Goal: Task Accomplishment & Management: Use online tool/utility

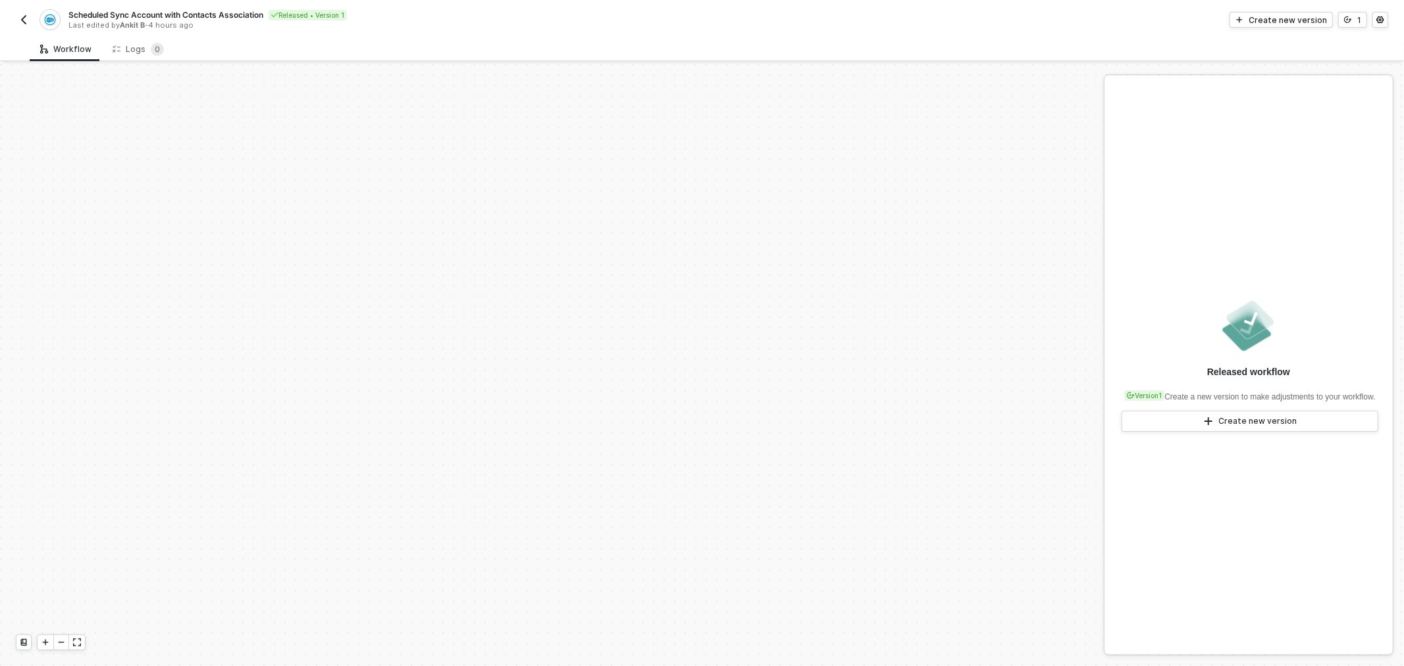
scroll to position [496, 0]
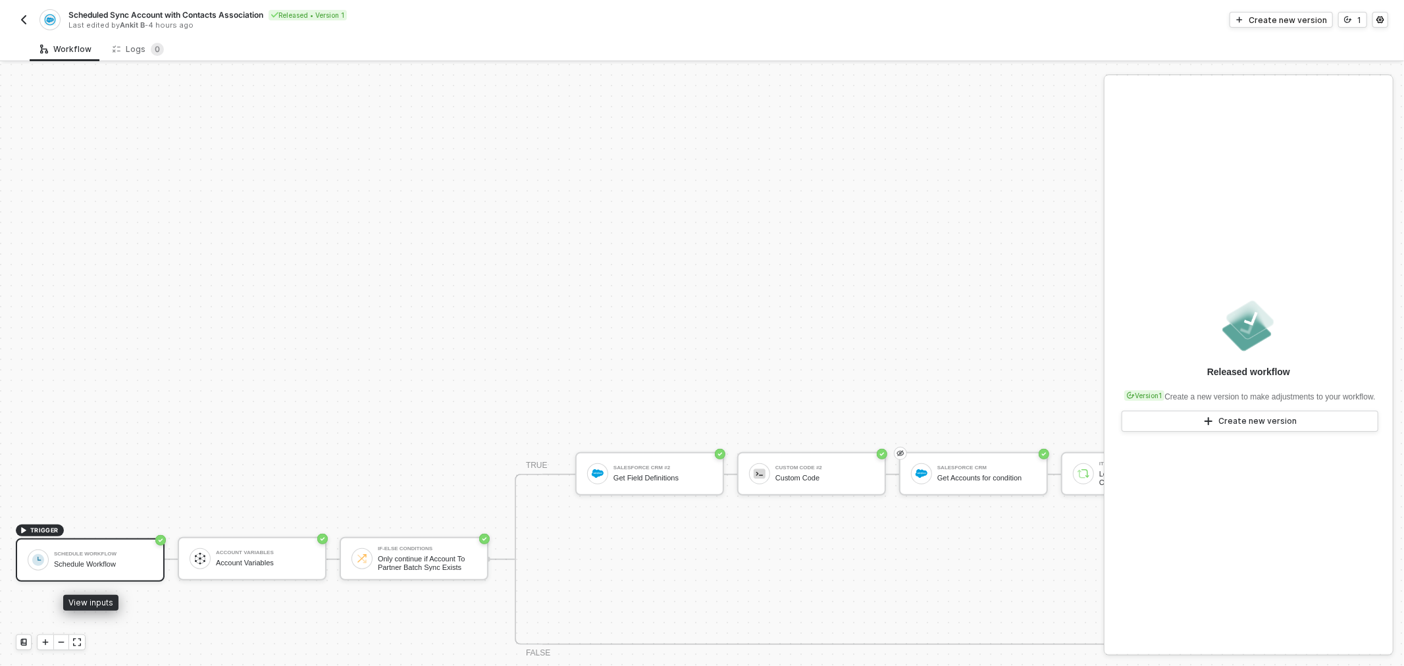
click at [90, 556] on div "Schedule Workflow" at bounding box center [103, 554] width 99 height 5
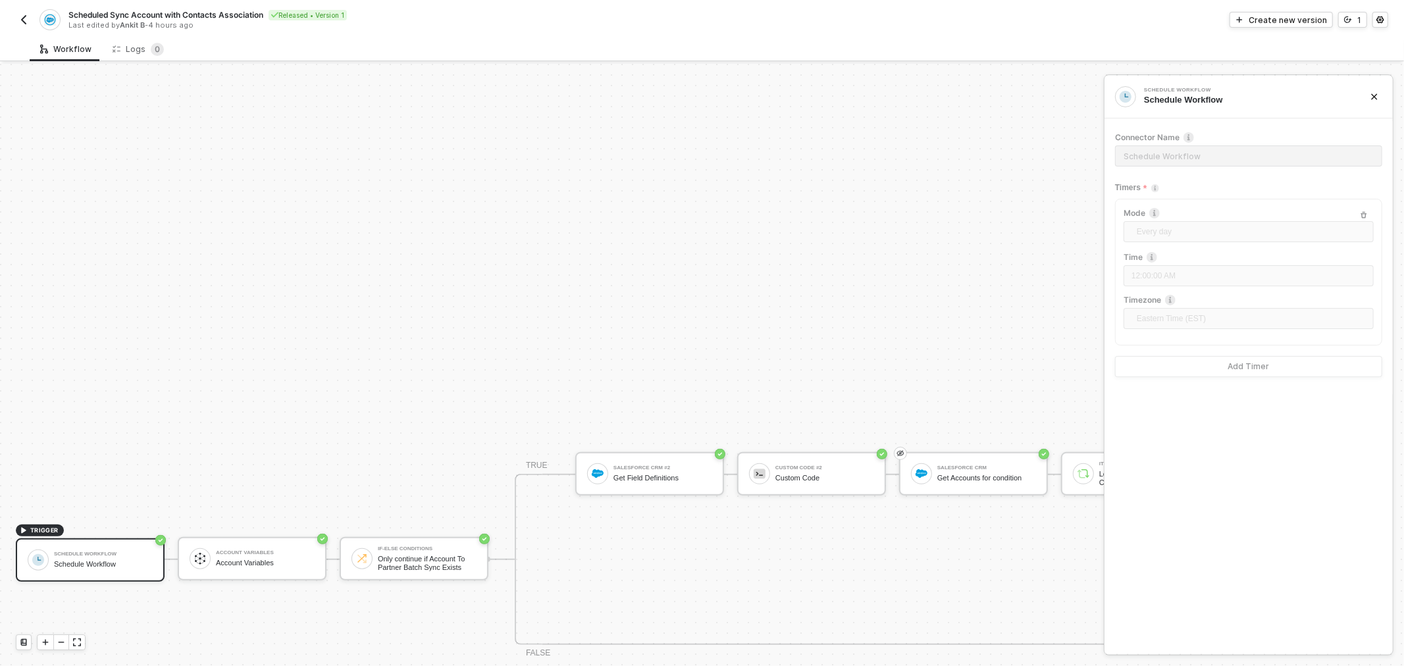
click at [24, 11] on div "Scheduled Sync Account with Contacts Association Released • Version 1 Last edit…" at bounding box center [359, 19] width 687 height 21
click at [26, 16] on img "button" at bounding box center [23, 19] width 11 height 11
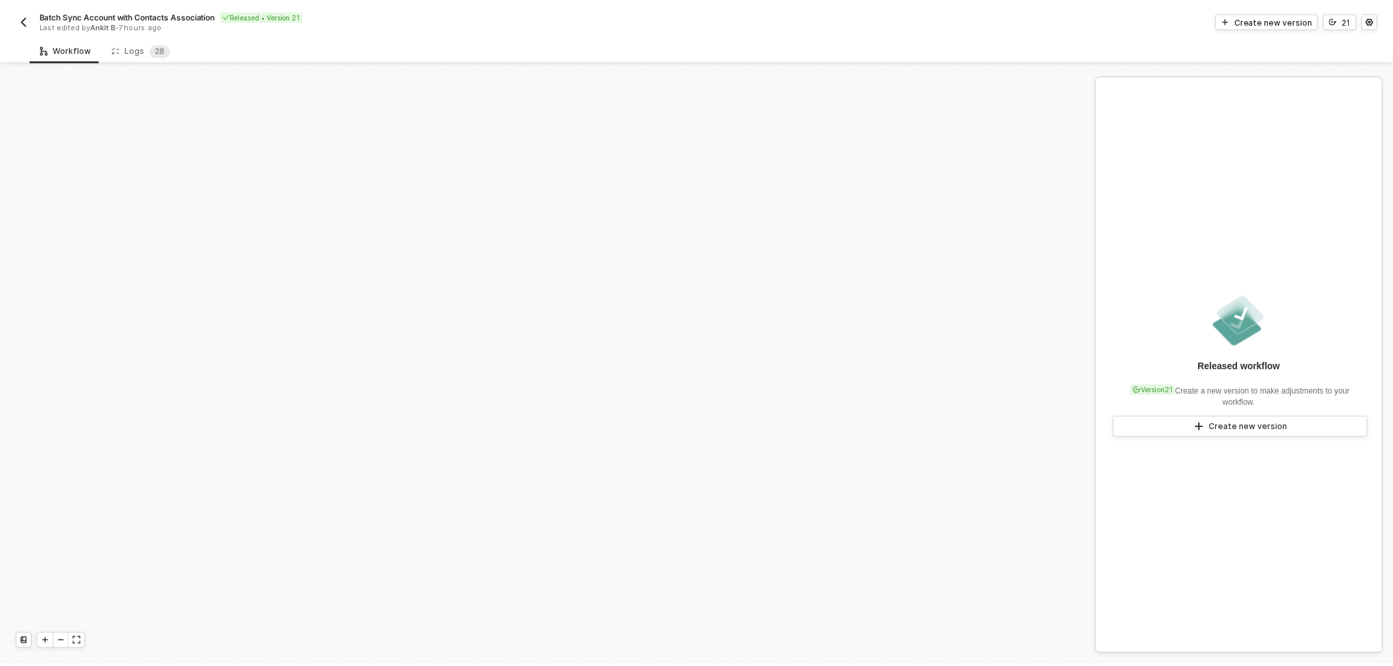
scroll to position [496, 0]
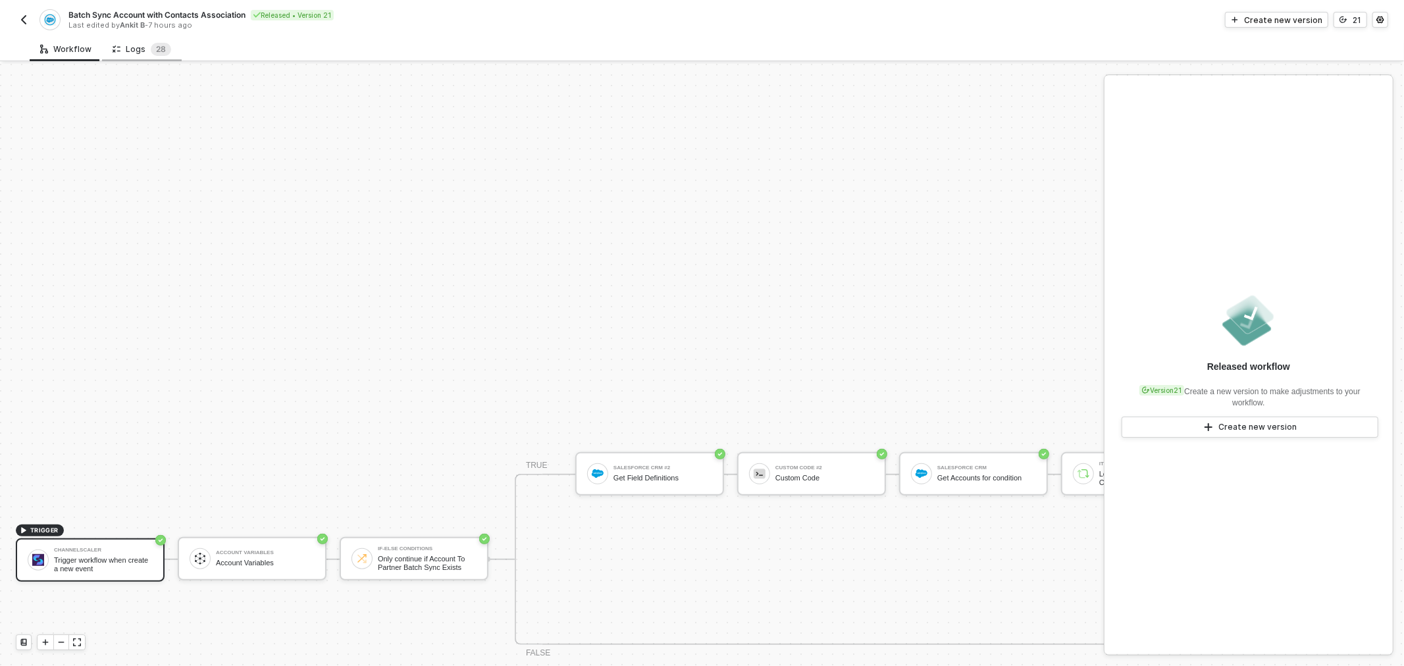
click at [142, 48] on div "Logs 2 8" at bounding box center [142, 49] width 59 height 13
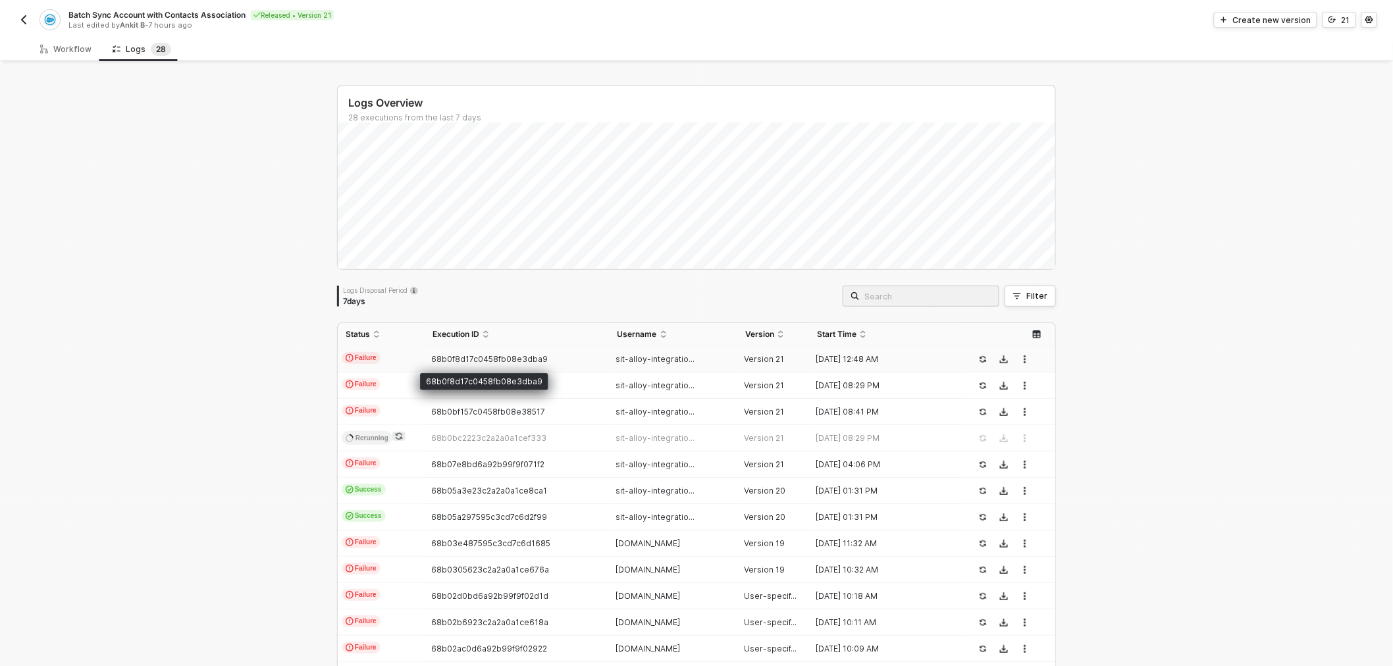
click at [508, 355] on span "68b0f8d17c0458fb08e3dba9" at bounding box center [489, 359] width 117 height 10
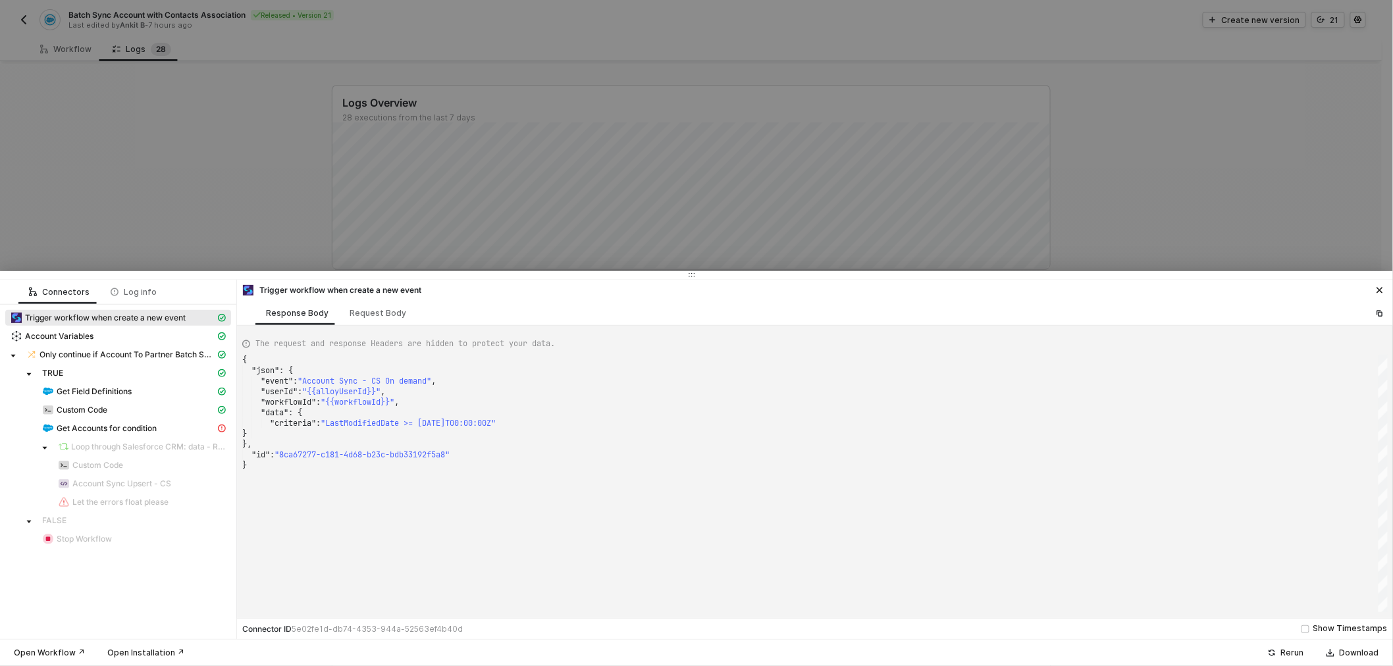
scroll to position [0, 0]
click at [342, 396] on span ""{{alloyUserId}}"" at bounding box center [341, 391] width 78 height 11
click at [536, 45] on div at bounding box center [696, 333] width 1393 height 666
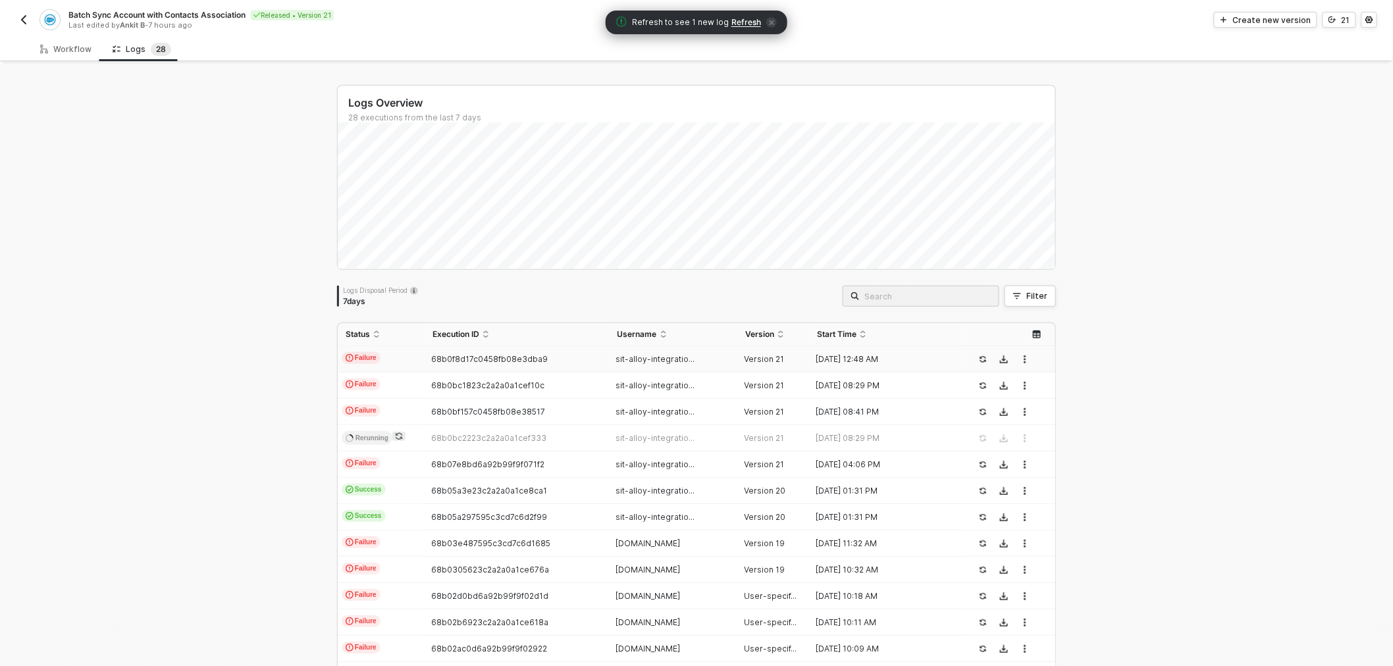
click at [731, 16] on span "Refresh to see 1 new log Refresh" at bounding box center [696, 22] width 161 height 13
click at [736, 20] on span "Refresh" at bounding box center [746, 22] width 30 height 11
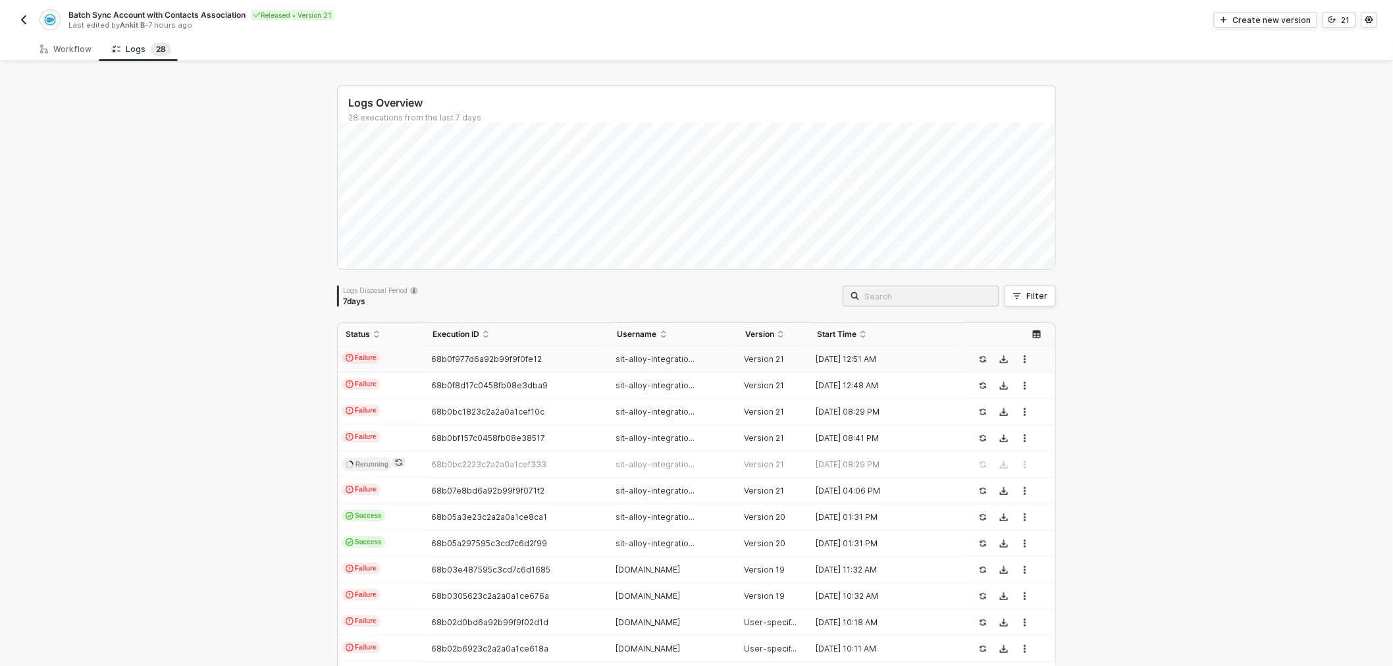
click at [507, 352] on td "68b0f977d6a92b99f9f0fe12" at bounding box center [517, 359] width 184 height 26
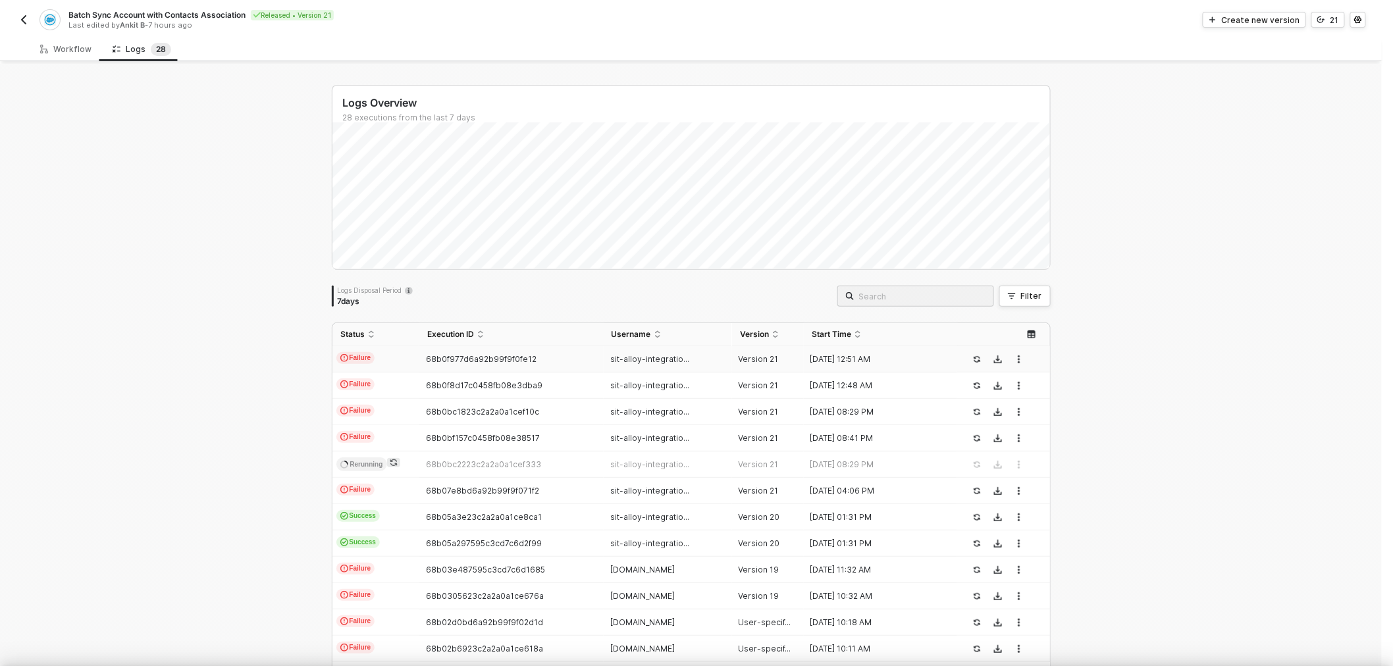
type textarea "{ "json": { "criteria": "LastModifiedDate >= 2025-04-25T00:00:00Z" }, "id": "80…"
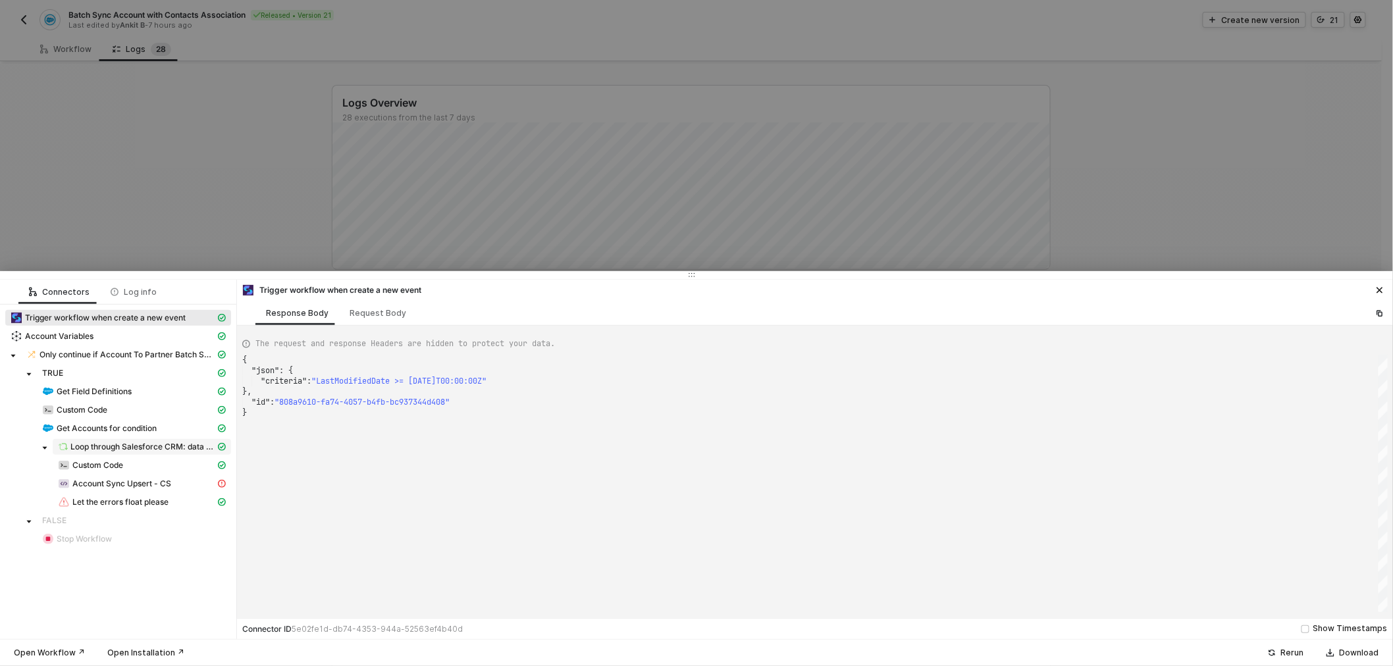
click at [136, 442] on span "Loop through Salesforce CRM: data - Records" at bounding box center [142, 447] width 145 height 11
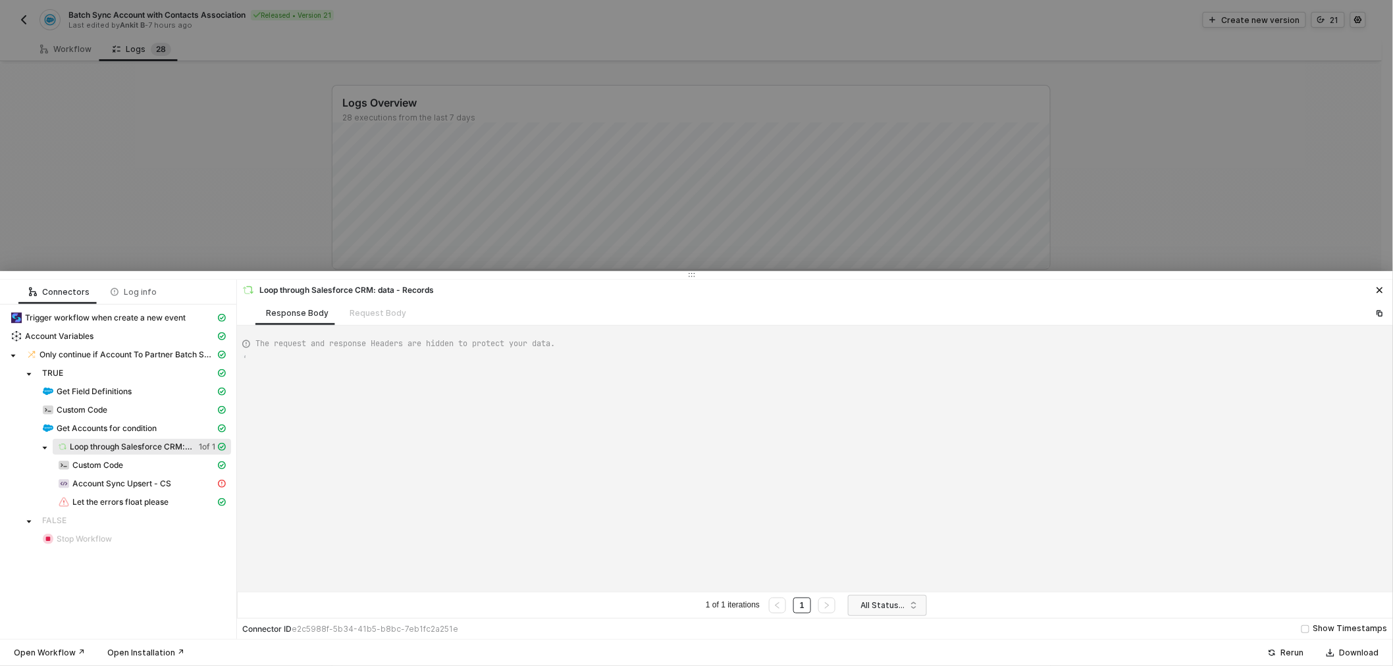
type textarea "{ "data": [ [ [ { "json": { "data": { "totalSize": 10, "done": true, "records":…"
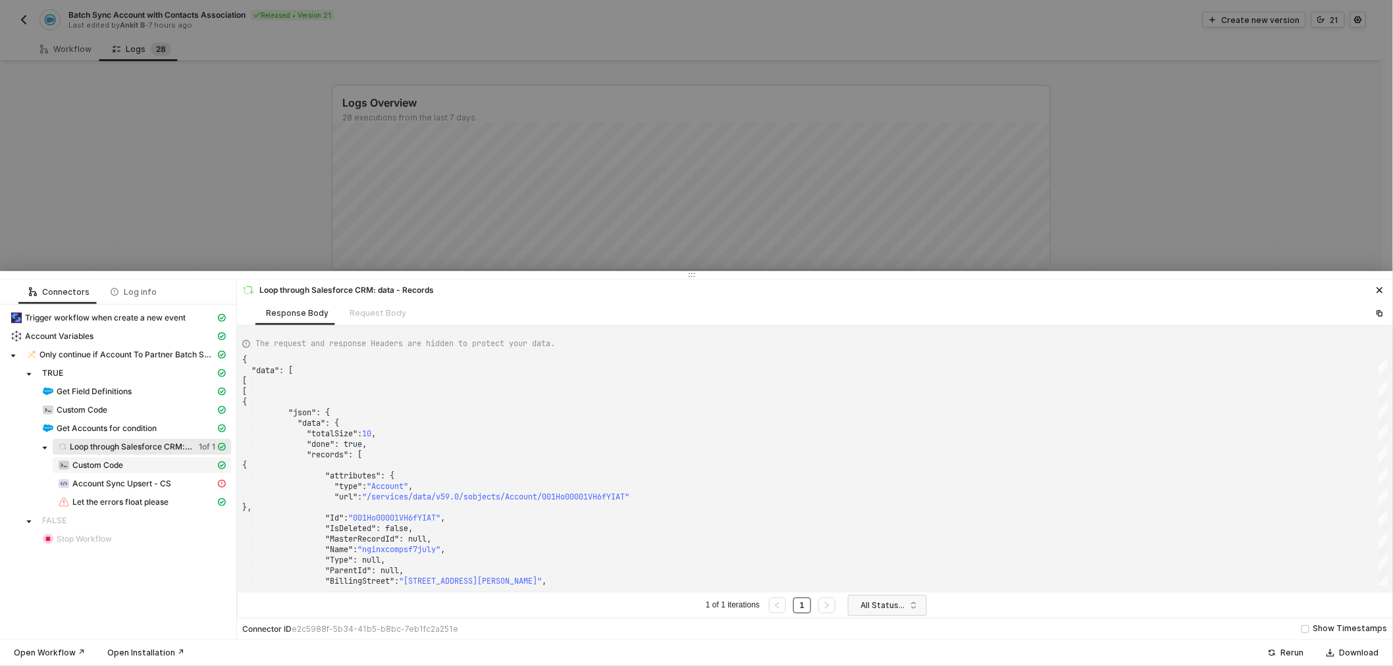
click at [133, 462] on div "Custom Code" at bounding box center [136, 465] width 157 height 12
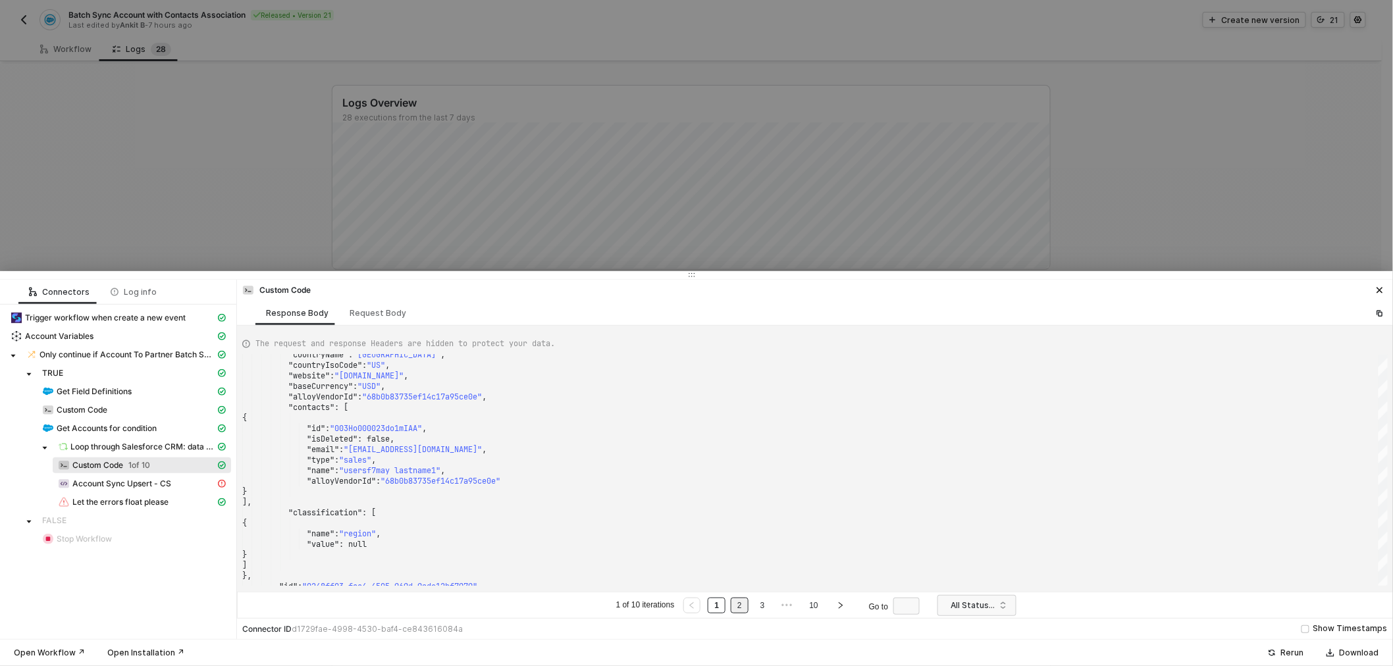
click at [742, 607] on link "2" at bounding box center [739, 605] width 13 height 14
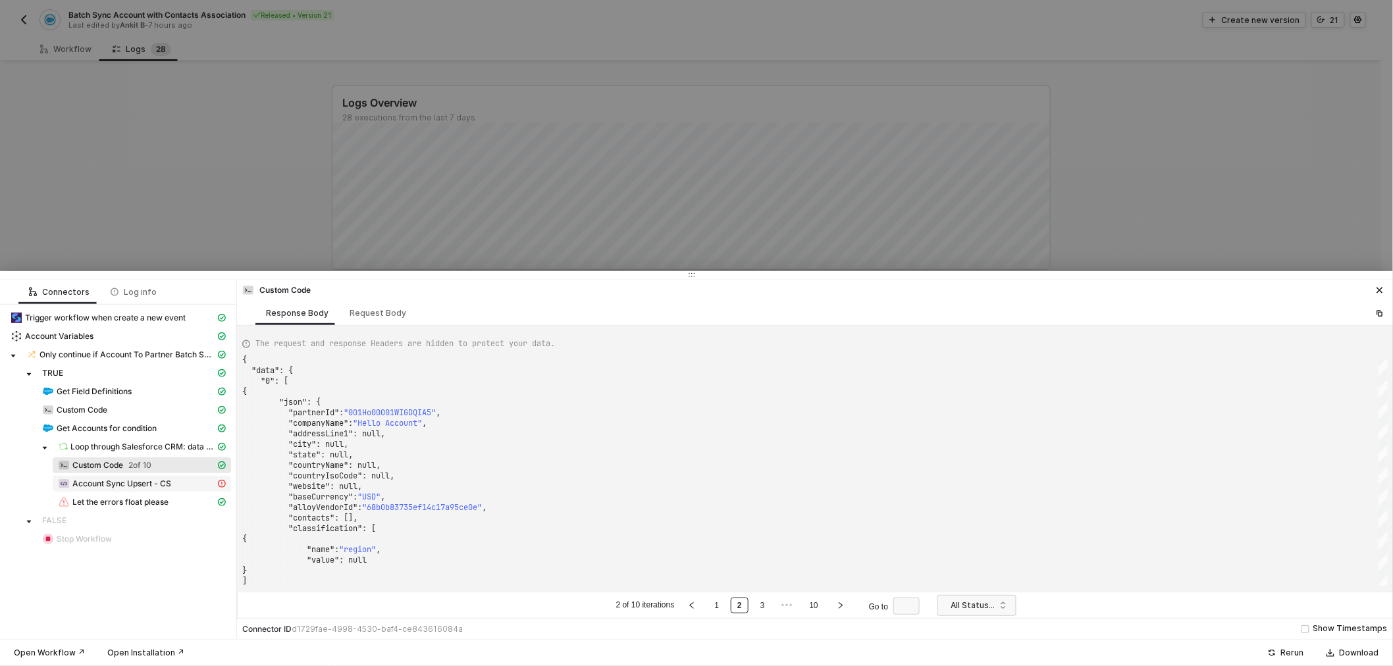
click at [106, 484] on span "Account Sync Upsert - CS" at bounding box center [121, 484] width 99 height 11
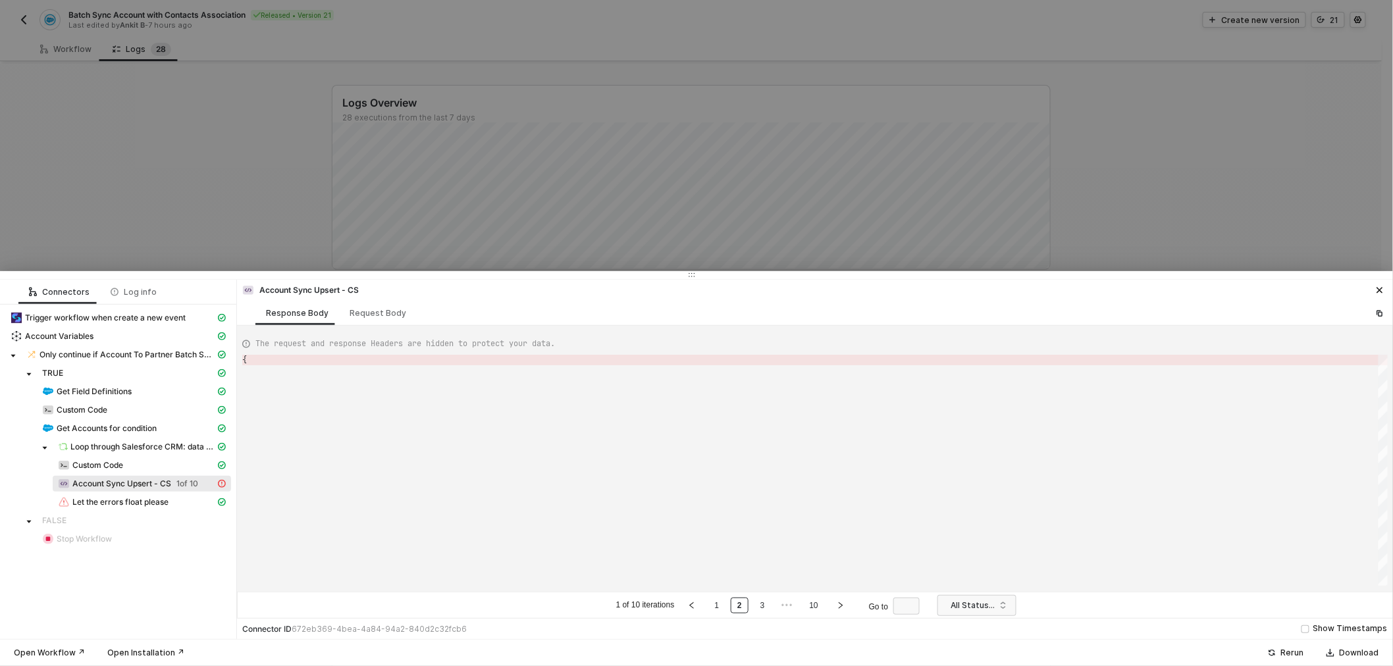
type textarea "{ "error": { "statusCode": 400, "message": "Error : {\"messages\":[\"Could not …"
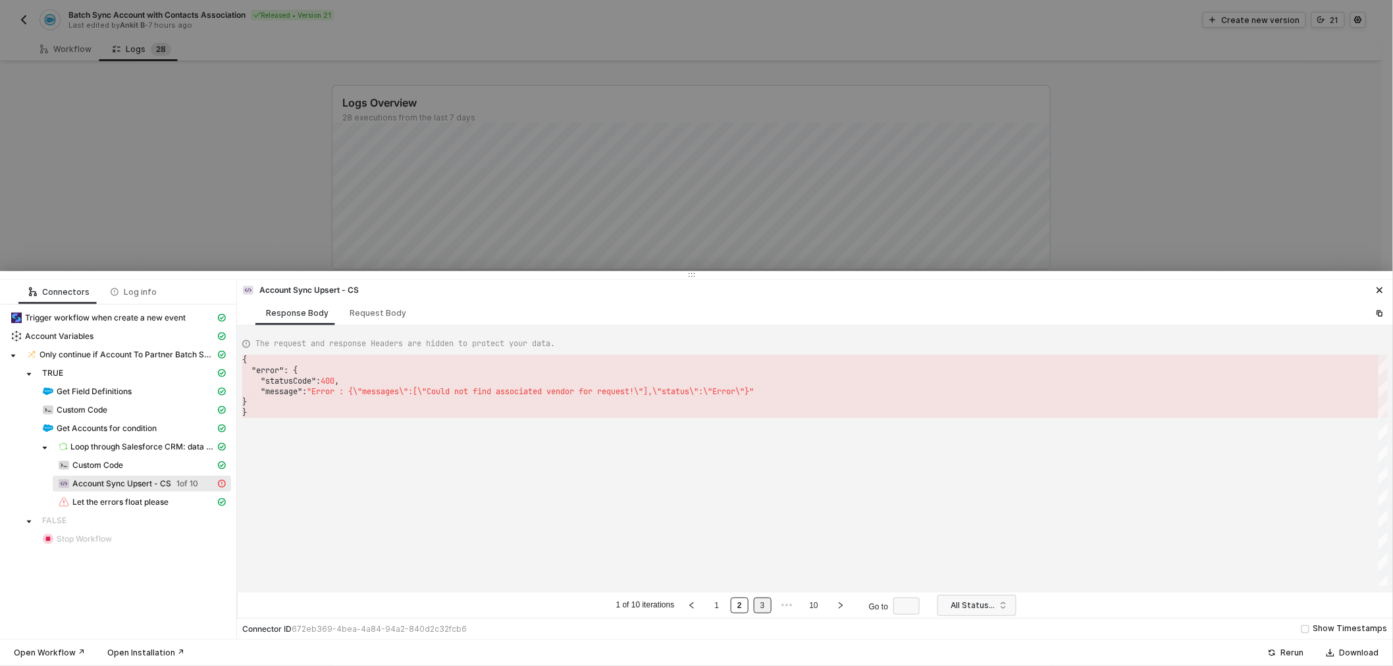
click at [768, 611] on link "3" at bounding box center [762, 605] width 13 height 14
click at [821, 603] on link "10" at bounding box center [825, 605] width 16 height 14
click at [665, 115] on div at bounding box center [696, 333] width 1393 height 666
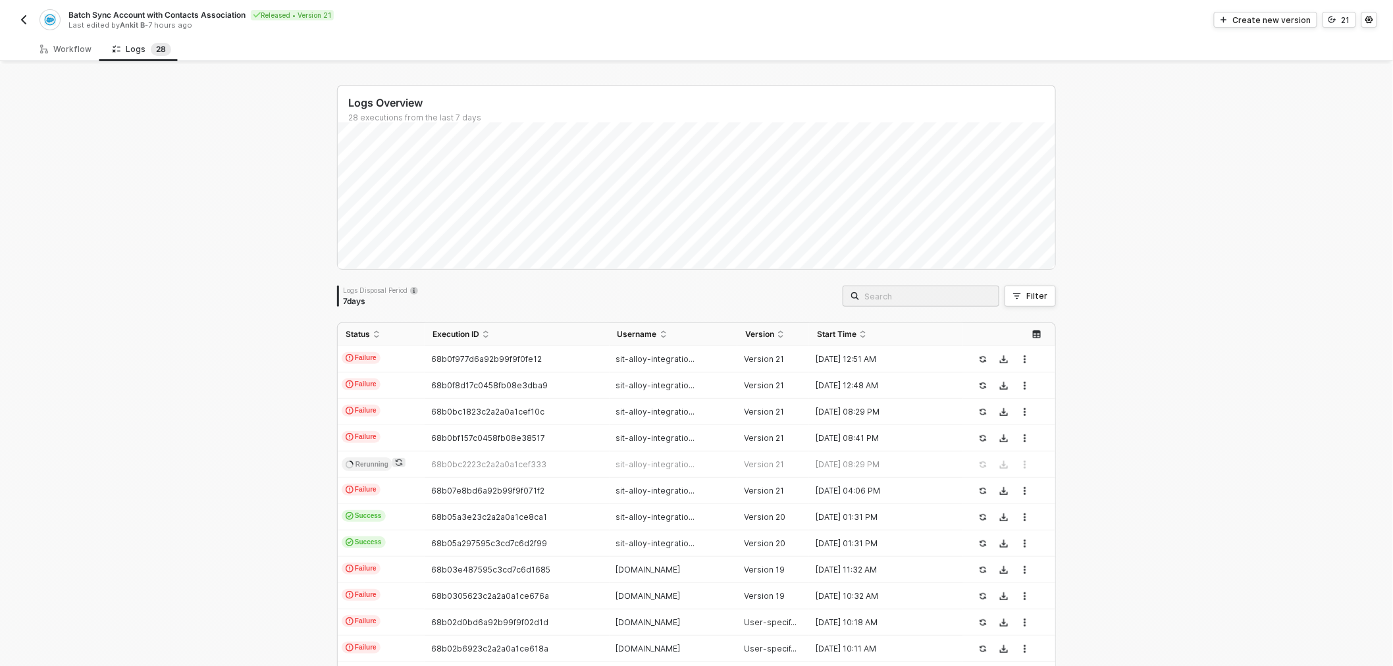
click at [1122, 344] on div "Logs Overview 28 executions from the last 7 days Sat 23 Success 0 Failure 0 Log…" at bounding box center [696, 498] width 1393 height 868
